Goal: Find specific page/section: Find specific page/section

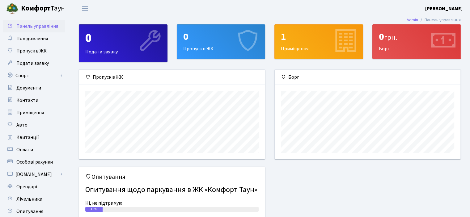
scroll to position [89, 186]
click at [22, 134] on span "Квитанції" at bounding box center [27, 137] width 23 height 7
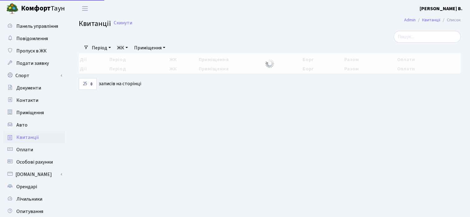
select select "25"
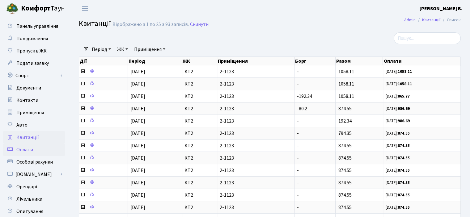
click at [27, 151] on span "Оплати" at bounding box center [24, 149] width 17 height 7
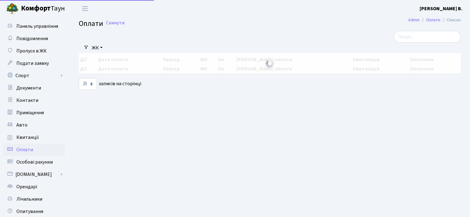
select select "25"
